Goal: Check status: Check status

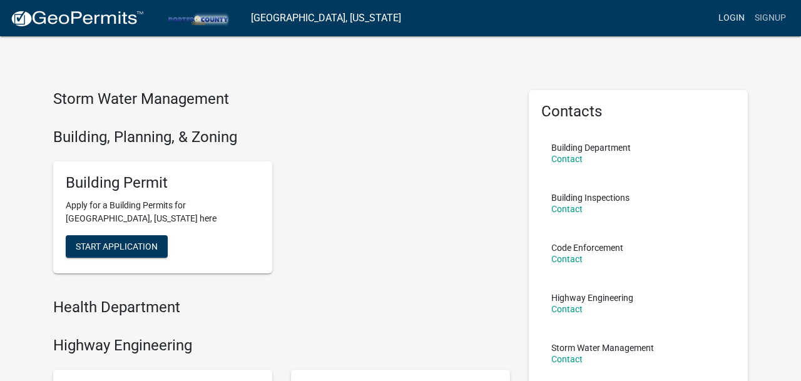
click at [742, 20] on link "Login" at bounding box center [731, 18] width 36 height 24
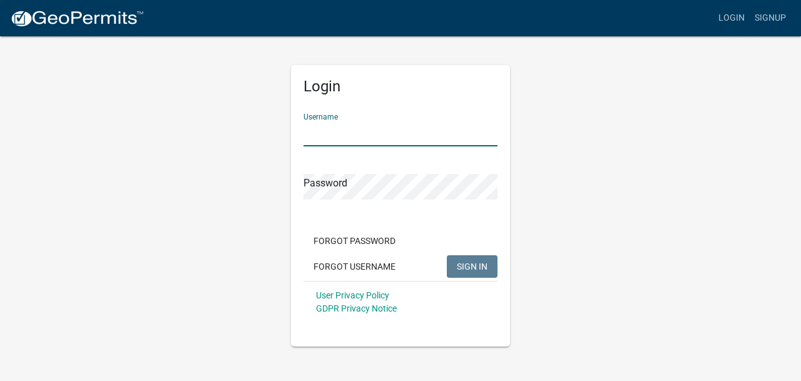
type input "[PERSON_NAME]"
click at [472, 266] on button "SIGN IN" at bounding box center [472, 266] width 51 height 23
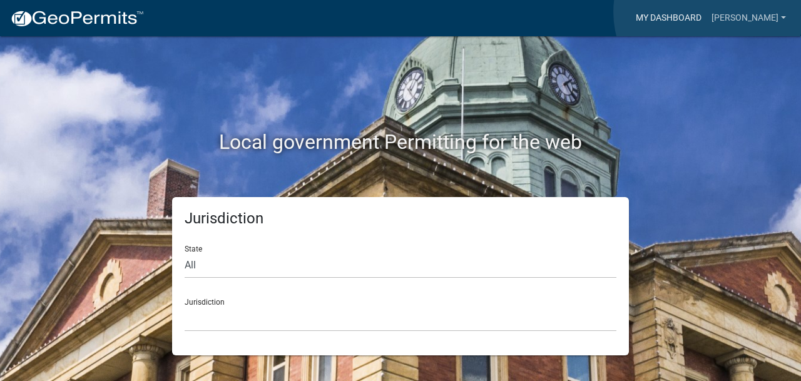
click at [706, 12] on link "My Dashboard" at bounding box center [668, 18] width 76 height 24
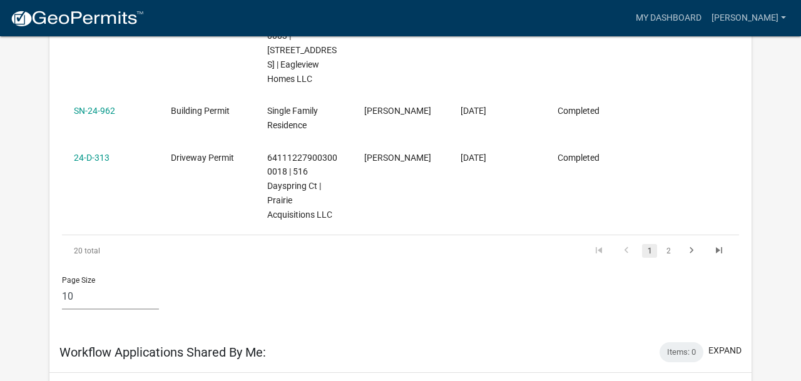
scroll to position [742, 0]
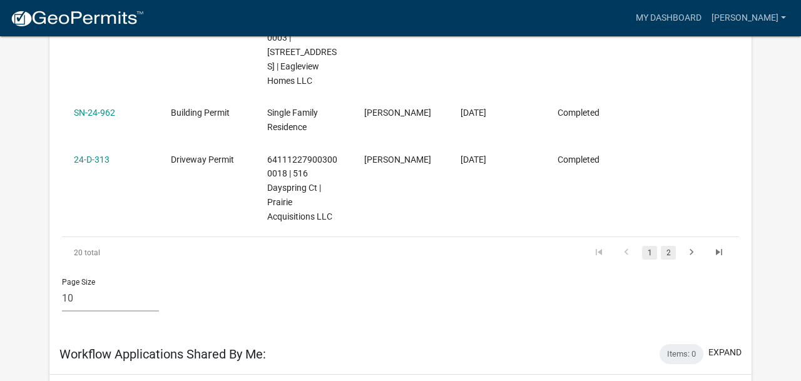
click at [669, 246] on link "2" at bounding box center [667, 253] width 15 height 14
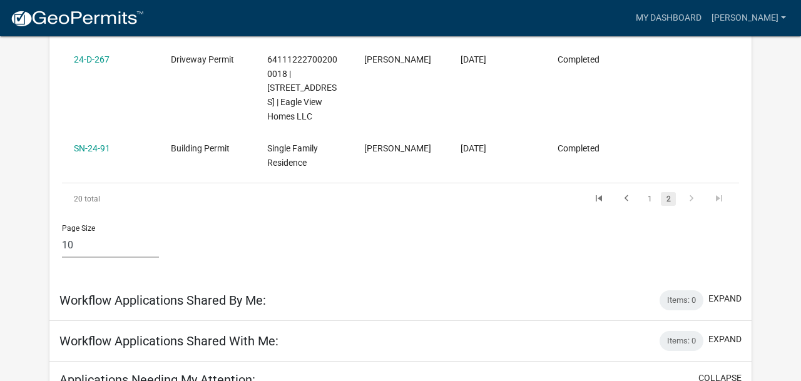
scroll to position [827, 0]
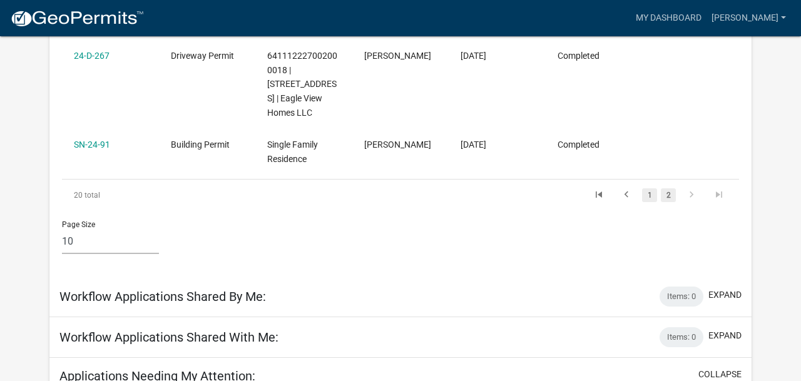
click at [648, 188] on link "1" at bounding box center [649, 195] width 15 height 14
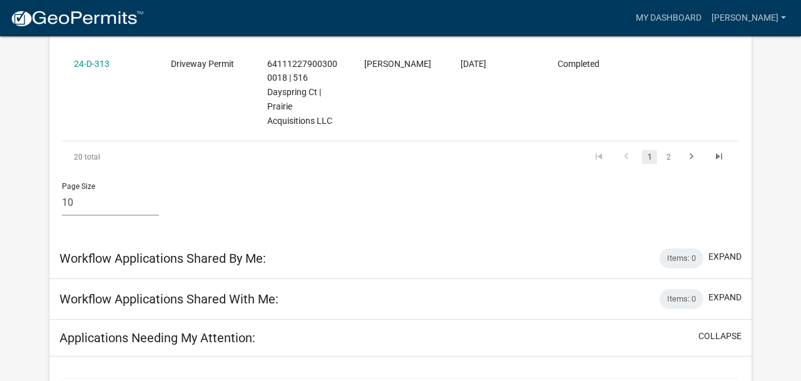
scroll to position [833, 0]
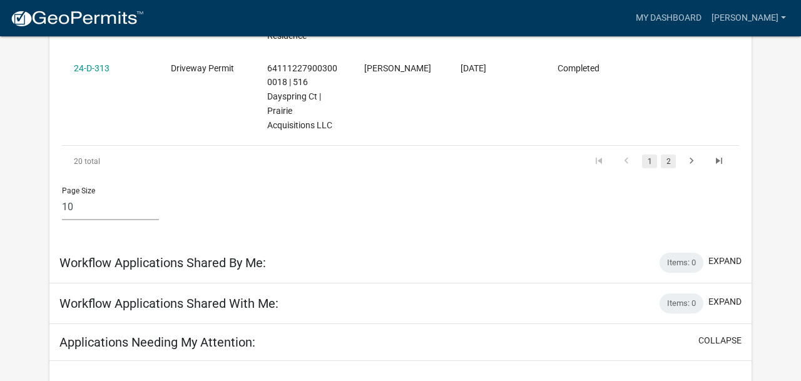
click at [665, 154] on link "2" at bounding box center [667, 161] width 15 height 14
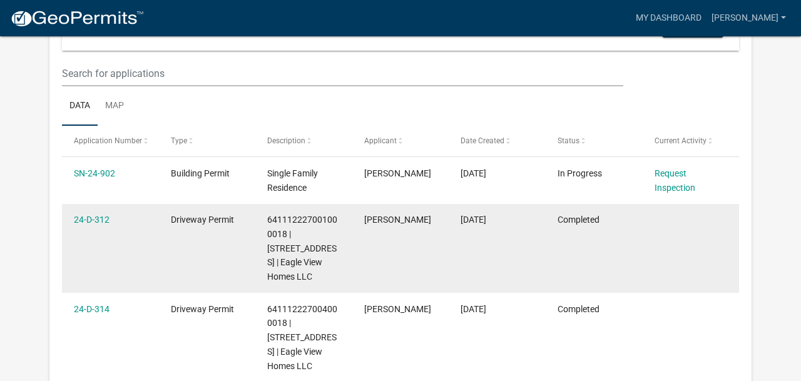
scroll to position [153, 0]
click at [81, 220] on link "24-D-312" at bounding box center [92, 220] width 36 height 10
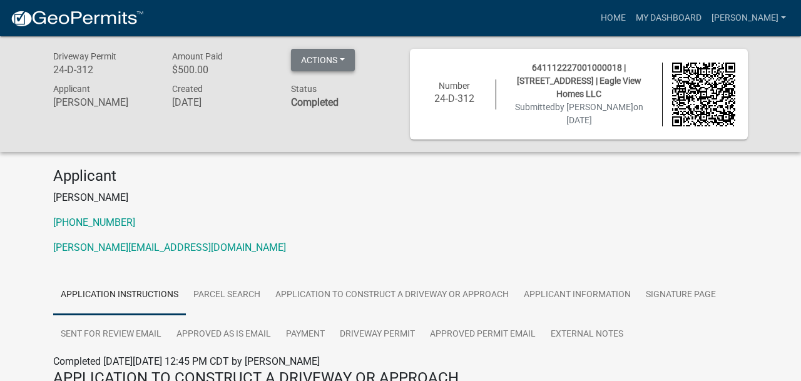
click at [344, 63] on button "Actions" at bounding box center [323, 60] width 64 height 23
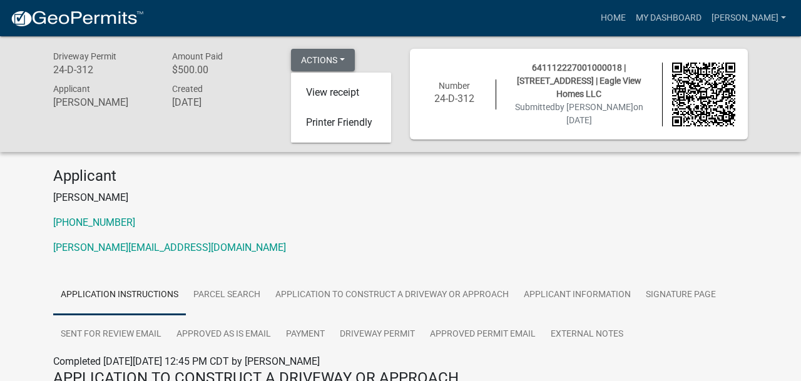
click at [344, 63] on button "Actions" at bounding box center [323, 60] width 64 height 23
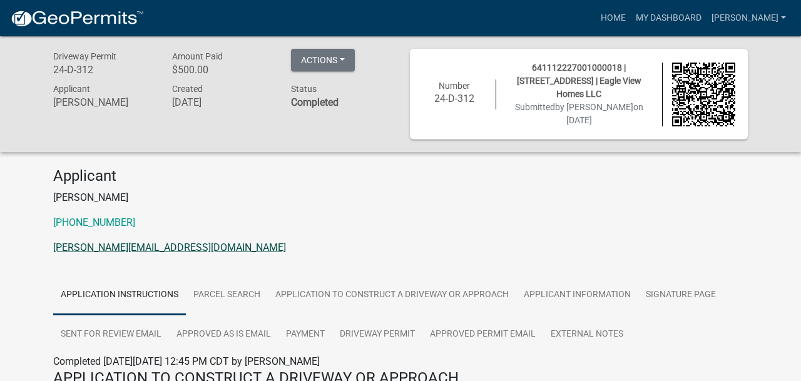
click at [126, 245] on link "[PERSON_NAME][EMAIL_ADDRESS][DOMAIN_NAME]" at bounding box center [169, 247] width 233 height 12
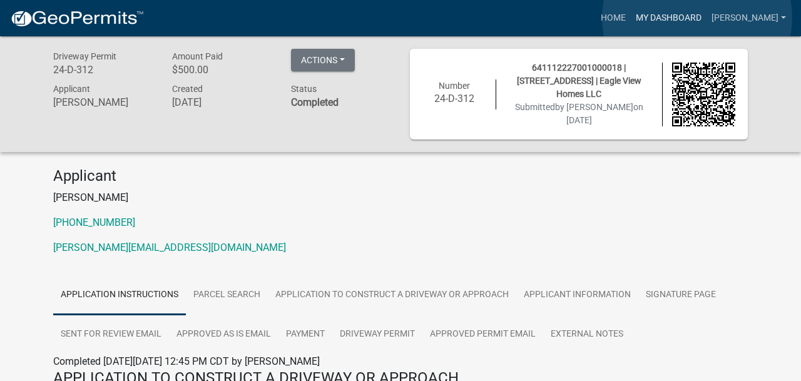
click at [697, 18] on link "My Dashboard" at bounding box center [668, 18] width 76 height 24
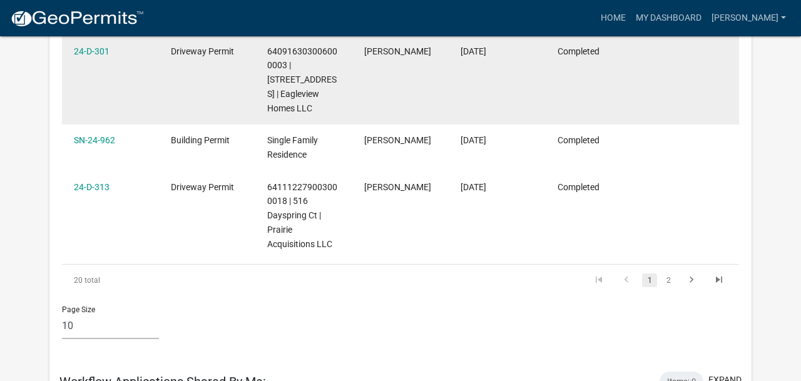
scroll to position [715, 0]
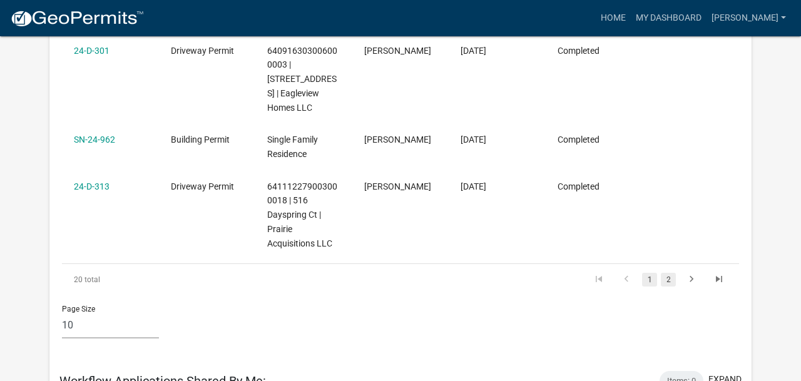
click at [665, 273] on link "2" at bounding box center [667, 280] width 15 height 14
